Goal: Task Accomplishment & Management: Complete application form

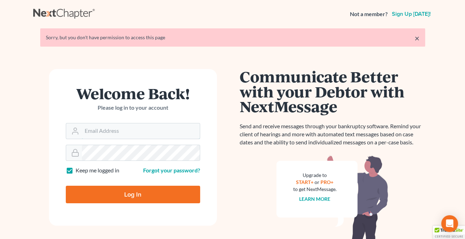
type input "[PERSON_NAME][EMAIL_ADDRESS][DOMAIN_NAME]"
click at [117, 198] on input "Log In" at bounding box center [133, 193] width 134 height 17
type input "Thinking..."
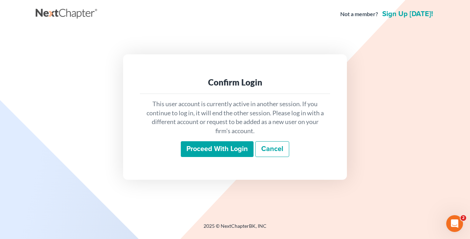
click at [203, 142] on input "Proceed with login" at bounding box center [217, 149] width 73 height 16
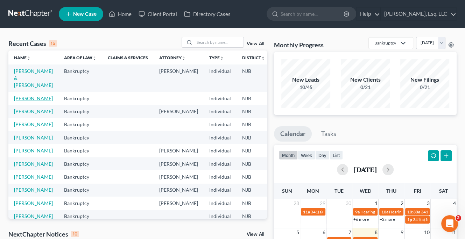
click at [23, 100] on link "Mulligan, Kevin" at bounding box center [33, 98] width 39 height 6
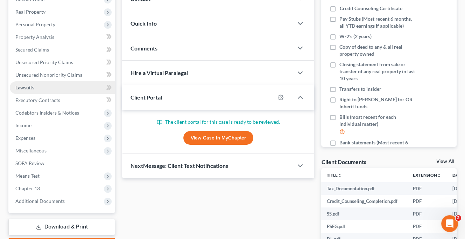
scroll to position [140, 0]
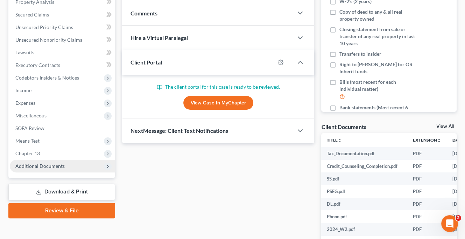
click at [48, 162] on span "Additional Documents" at bounding box center [62, 166] width 105 height 13
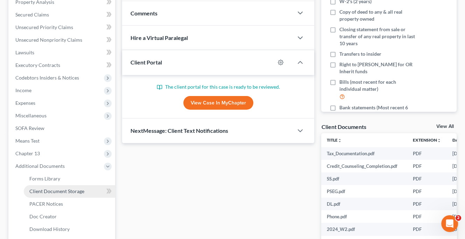
click at [57, 188] on span "Client Document Storage" at bounding box center [56, 191] width 55 height 6
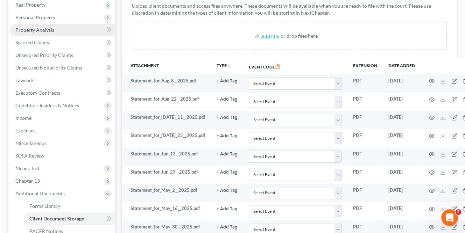
scroll to position [175, 0]
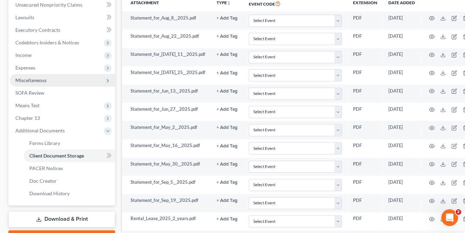
drag, startPoint x: 46, startPoint y: 78, endPoint x: 51, endPoint y: 78, distance: 4.9
click at [46, 78] on span "Miscellaneous" at bounding box center [62, 80] width 105 height 13
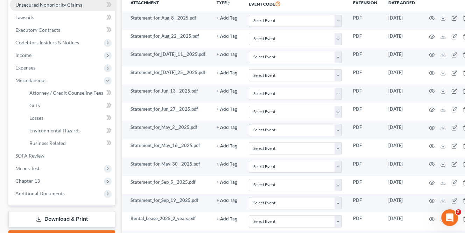
scroll to position [105, 0]
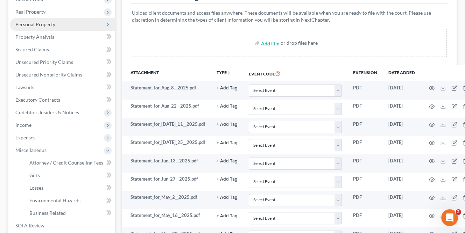
click at [52, 22] on span "Personal Property" at bounding box center [35, 24] width 40 height 6
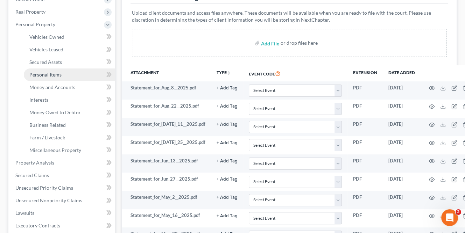
click at [67, 71] on link "Personal Items" at bounding box center [69, 75] width 91 height 13
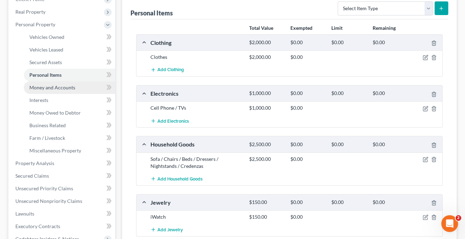
click at [67, 88] on span "Money and Accounts" at bounding box center [52, 87] width 46 height 6
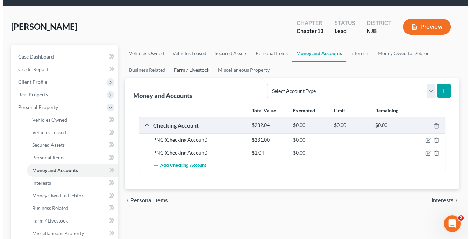
scroll to position [35, 0]
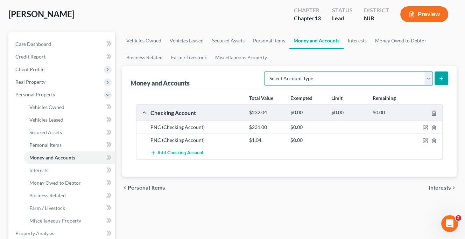
click at [427, 76] on select "Select Account Type Brokerage (A/B: 18, SOFA: 20) Cash on Hand (A/B: 16) Certif…" at bounding box center [348, 78] width 169 height 14
select select "security_deposits"
click at [266, 71] on select "Select Account Type Brokerage (A/B: 18, SOFA: 20) Cash on Hand (A/B: 16) Certif…" at bounding box center [348, 78] width 169 height 14
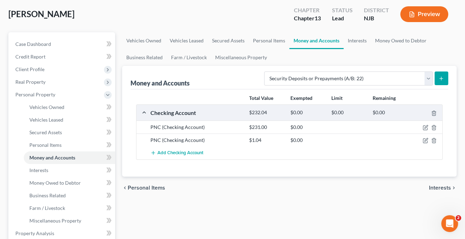
click at [440, 80] on icon "submit" at bounding box center [441, 79] width 6 height 6
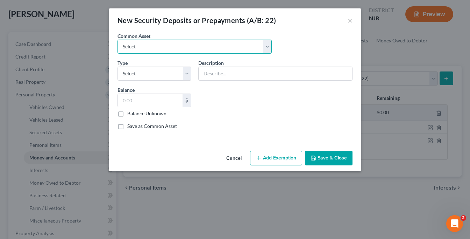
click at [234, 48] on select "Select The Gardens at Raritan Apts Sec Dep SECURITY DEPOSIT SECURITY DEPOSIT" at bounding box center [195, 47] width 154 height 14
select select "1"
click at [118, 40] on select "Select The Gardens at Raritan Apts Sec Dep SECURITY DEPOSIT SECURITY DEPOSIT" at bounding box center [195, 47] width 154 height 14
type input "SECURITY DEPOSIT"
type input "2,000.00"
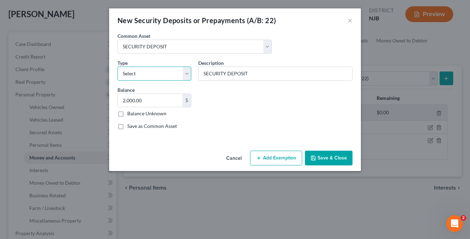
click at [185, 75] on select "Select Electric Gas Heating Oil Security Deposit On Rental Unit Prepaid Rent Te…" at bounding box center [155, 73] width 74 height 14
select select "3"
click at [118, 66] on select "Select Electric Gas Heating Oil Security Deposit On Rental Unit Prepaid Rent Te…" at bounding box center [155, 73] width 74 height 14
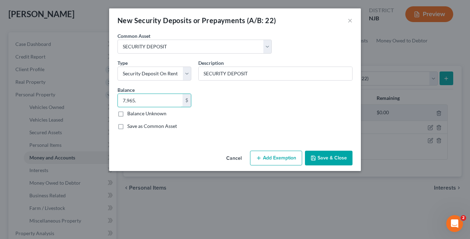
type input "7,965."
click at [269, 156] on button "Add Exemption" at bounding box center [276, 157] width 52 height 15
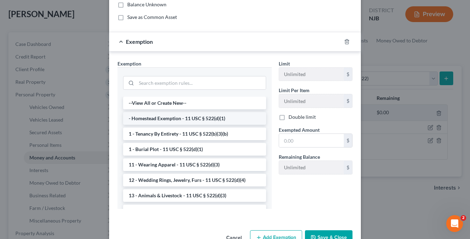
scroll to position [128, 0]
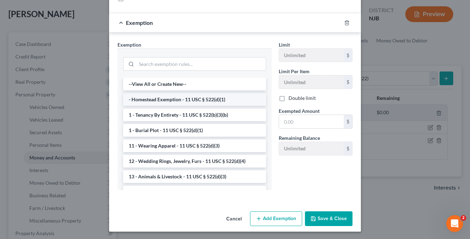
click at [209, 96] on li "- Homestead Exemption - 11 USC § 522(d)(1)" at bounding box center [194, 99] width 143 height 13
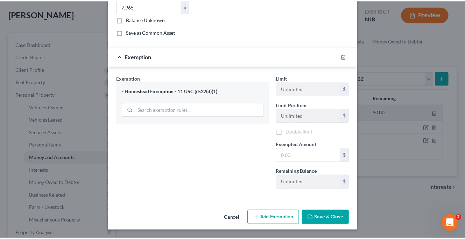
scroll to position [93, 0]
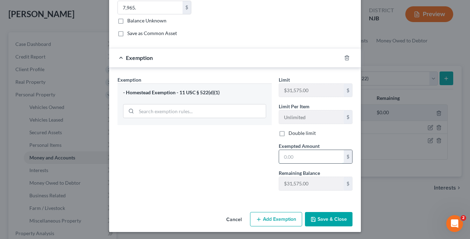
drag, startPoint x: 281, startPoint y: 157, endPoint x: 290, endPoint y: 161, distance: 9.5
click at [281, 157] on input "text" at bounding box center [311, 156] width 65 height 13
type input "7,965."
click at [323, 216] on button "Save & Close" at bounding box center [329, 219] width 48 height 15
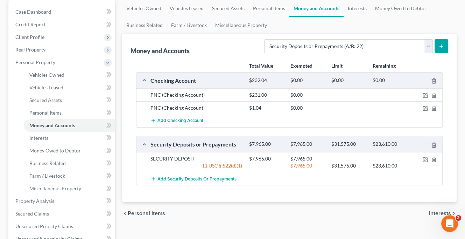
scroll to position [175, 0]
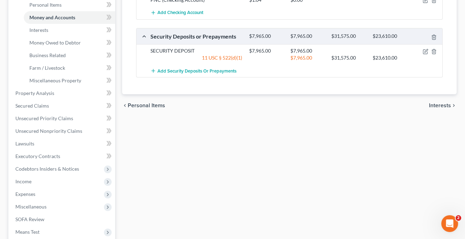
click at [224, 171] on div "Vehicles Owned Vehicles Leased Secured Assets Personal Items Money and Accounts…" at bounding box center [289, 100] width 341 height 417
